Goal: Task Accomplishment & Management: Manage account settings

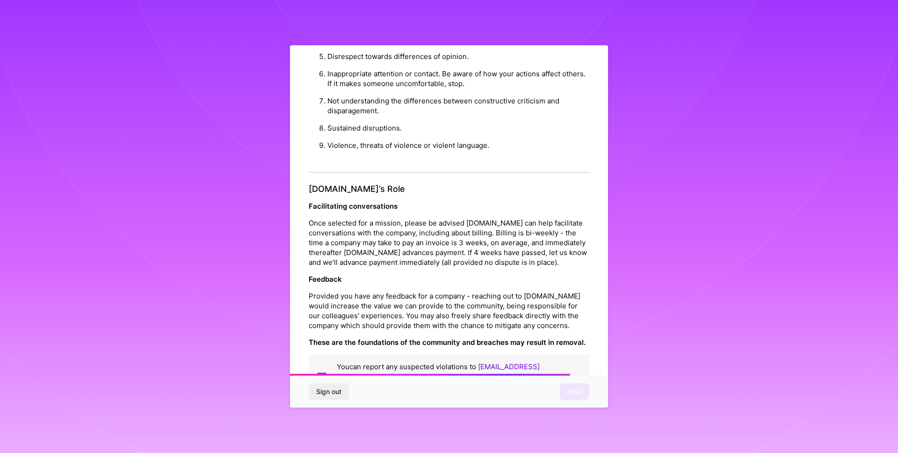
scroll to position [987, 0]
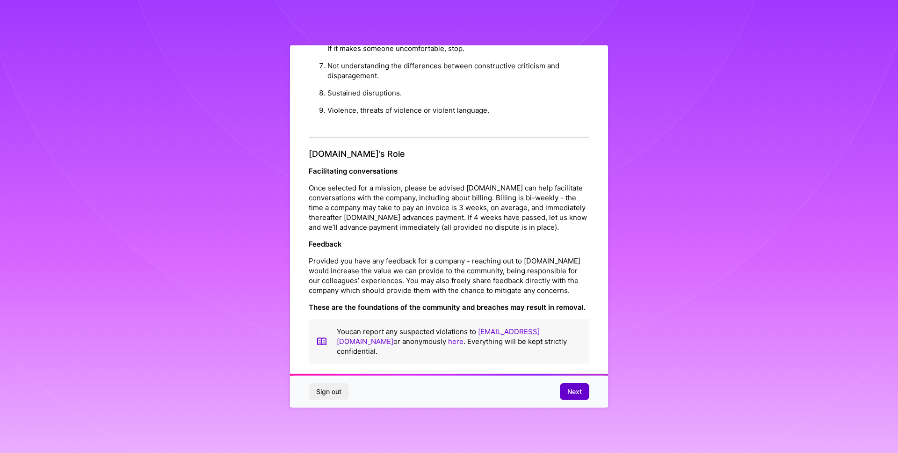
click at [573, 393] on span "Next" at bounding box center [574, 391] width 14 height 9
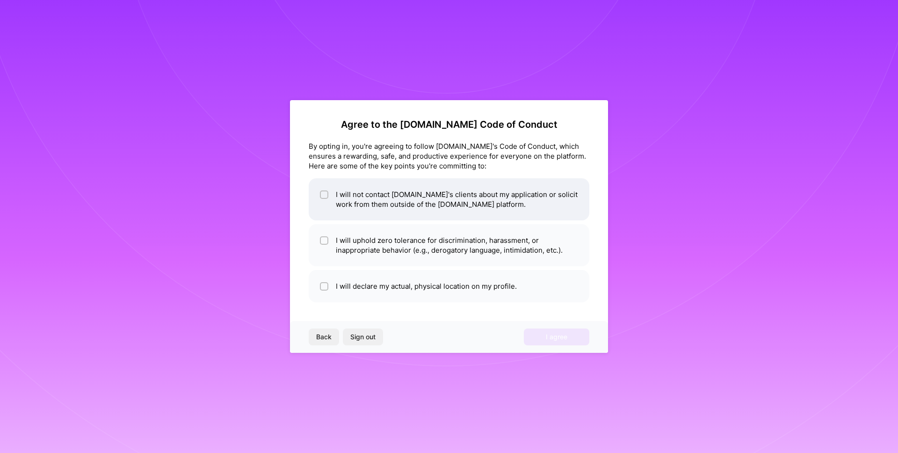
click at [331, 199] on li "I will not contact [DOMAIN_NAME]'s clients about my application or solicit work…" at bounding box center [449, 199] width 281 height 42
checkbox input "true"
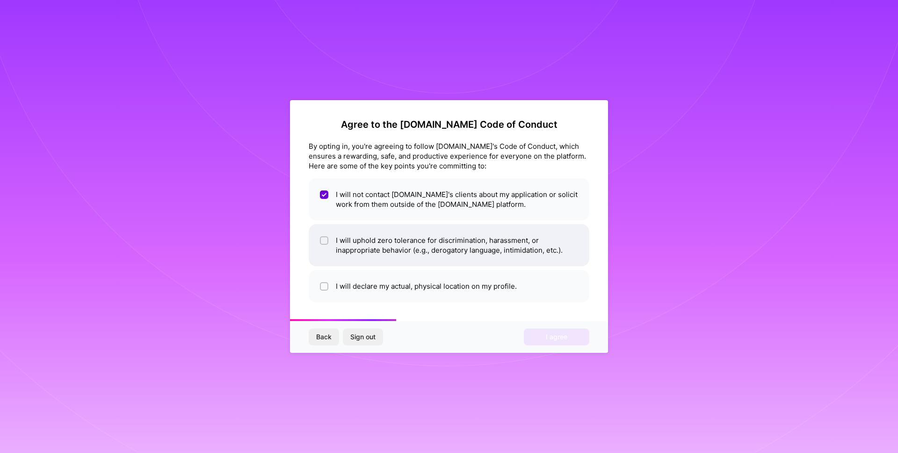
click at [338, 238] on li "I will uphold zero tolerance for discrimination, harassment, or inappropriate b…" at bounding box center [449, 245] width 281 height 42
checkbox input "true"
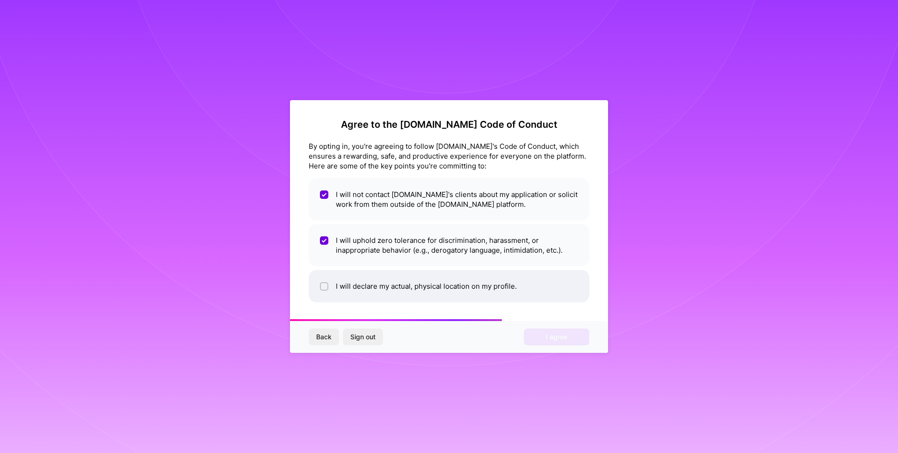
drag, startPoint x: 360, startPoint y: 290, endPoint x: 375, endPoint y: 292, distance: 14.6
click at [360, 290] on li "I will declare my actual, physical location on my profile." at bounding box center [449, 286] width 281 height 32
checkbox input "true"
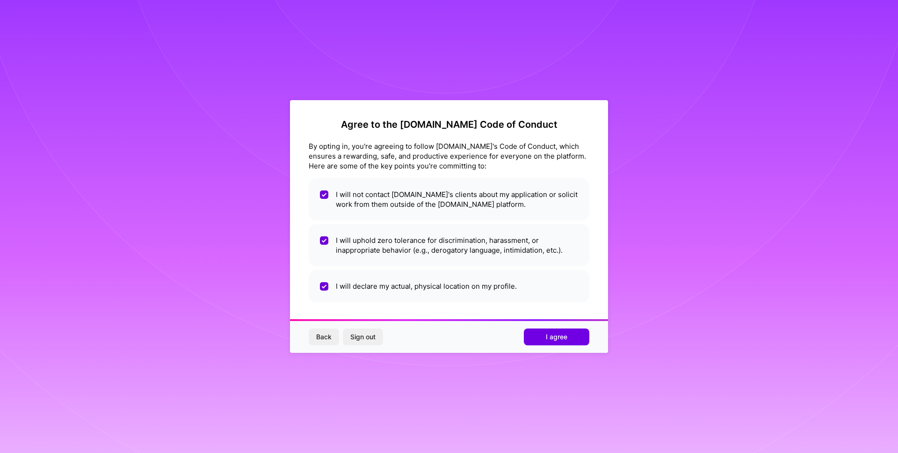
click at [554, 339] on span "I agree" at bounding box center [557, 336] width 22 height 9
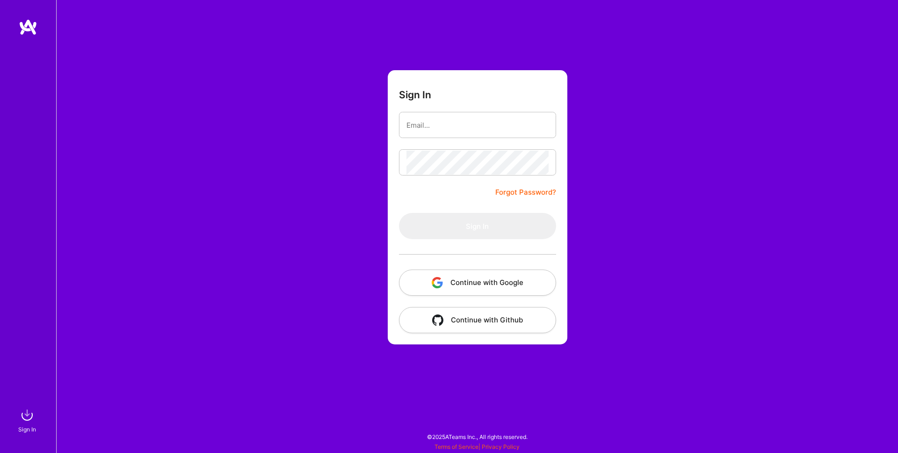
click at [542, 195] on link "Forgot Password?" at bounding box center [525, 192] width 61 height 11
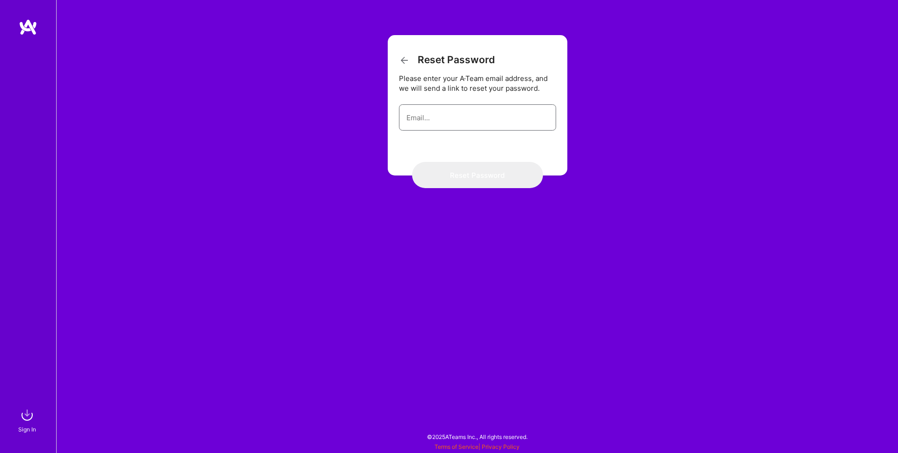
click at [445, 118] on input "email" at bounding box center [477, 118] width 142 height 24
type input "[EMAIL_ADDRESS][DOMAIN_NAME]"
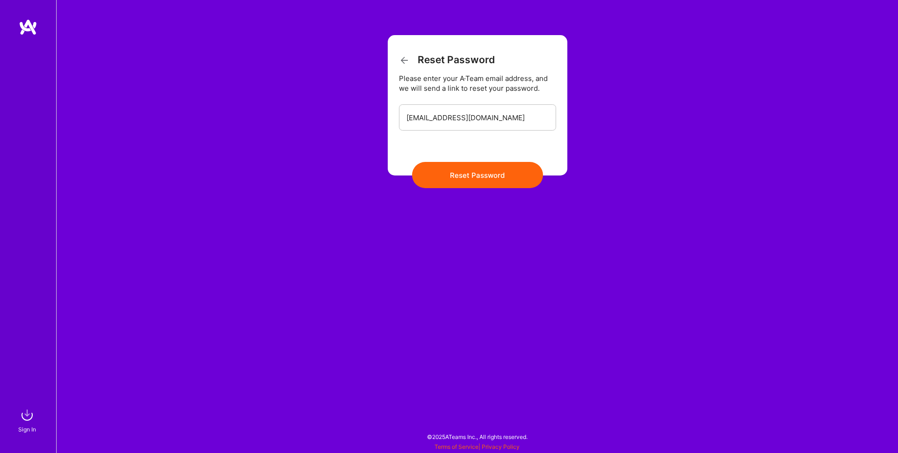
click at [475, 172] on button "Reset Password" at bounding box center [477, 175] width 131 height 26
click at [471, 117] on input "[EMAIL_ADDRESS][DOMAIN_NAME]" at bounding box center [477, 118] width 142 height 24
drag, startPoint x: 508, startPoint y: 116, endPoint x: 330, endPoint y: 71, distance: 184.0
click at [270, 87] on div "Reset Password Please enter your A·Team email address, and we will send a link …" at bounding box center [477, 226] width 842 height 453
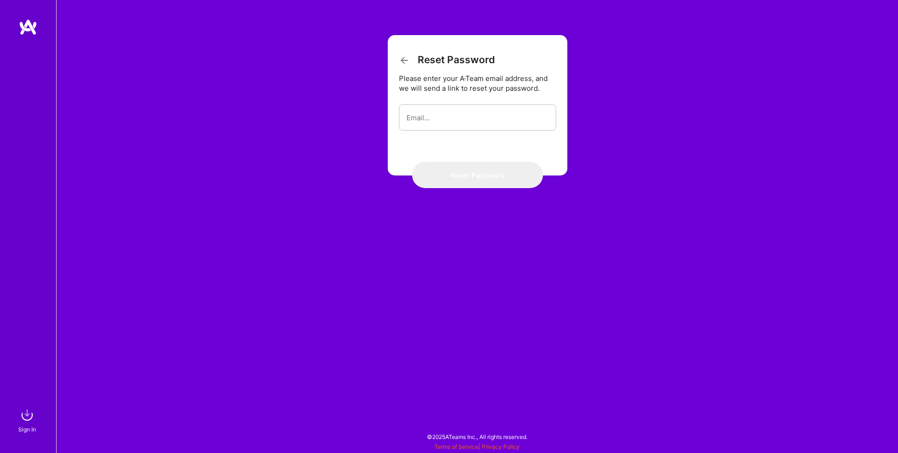
click at [403, 62] on icon at bounding box center [404, 60] width 11 height 11
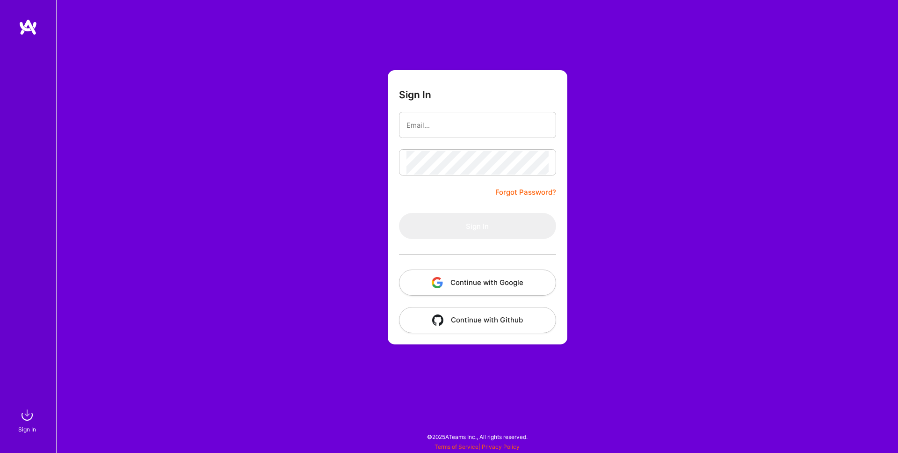
click at [495, 321] on button "Continue with Github" at bounding box center [477, 320] width 157 height 26
click at [245, 146] on div "Sign In Forgot Password? Sign In Continue with Google Continue with Github" at bounding box center [477, 226] width 842 height 453
